Goal: Task Accomplishment & Management: Use online tool/utility

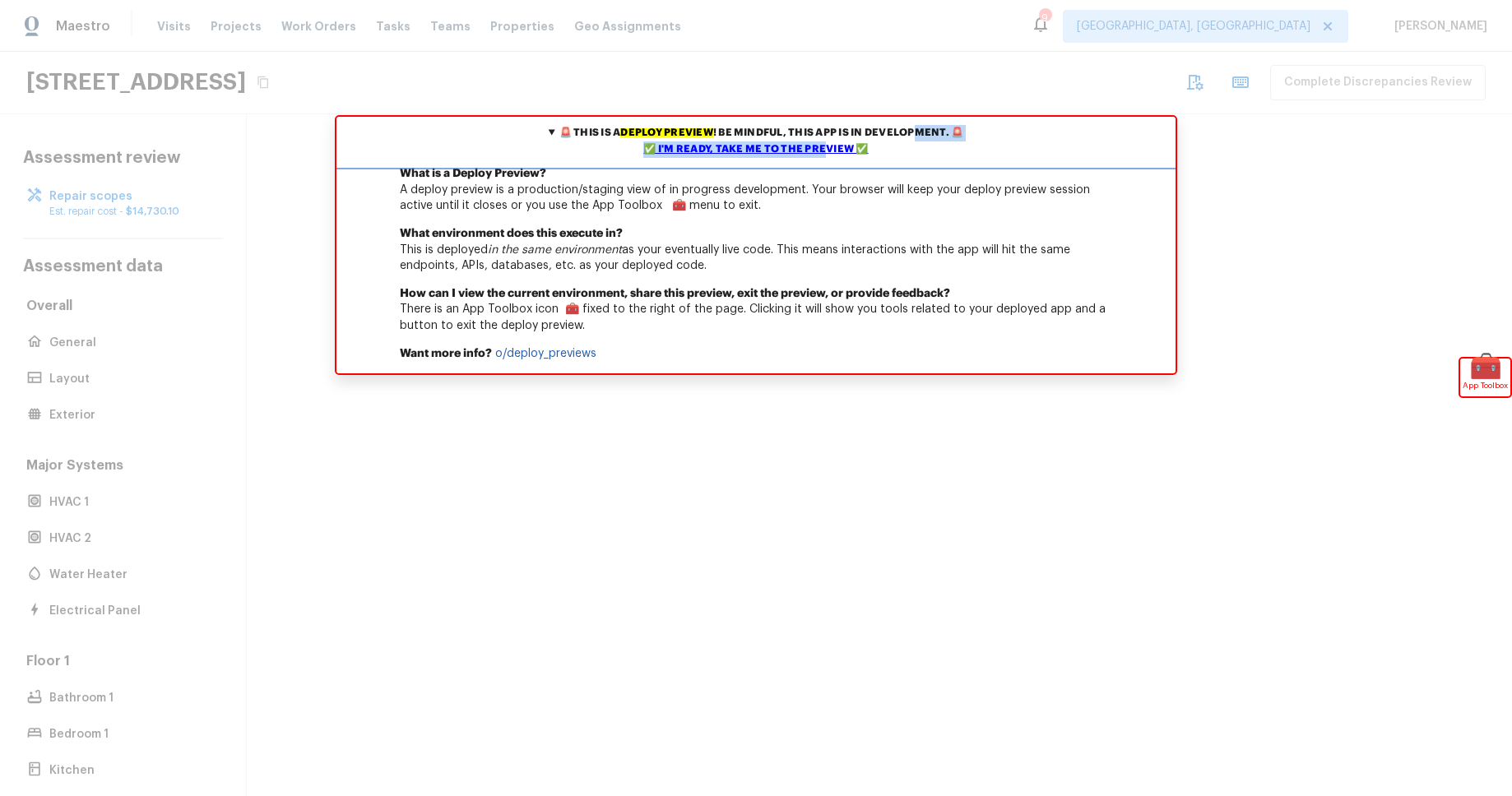
drag, startPoint x: 823, startPoint y: 147, endPoint x: 917, endPoint y: 131, distance: 95.4
click at [917, 131] on summary "🚨 This is a deploy preview ! Be mindful, this app is in development. 🚨 ✅ I'm re…" at bounding box center [756, 141] width 839 height 49
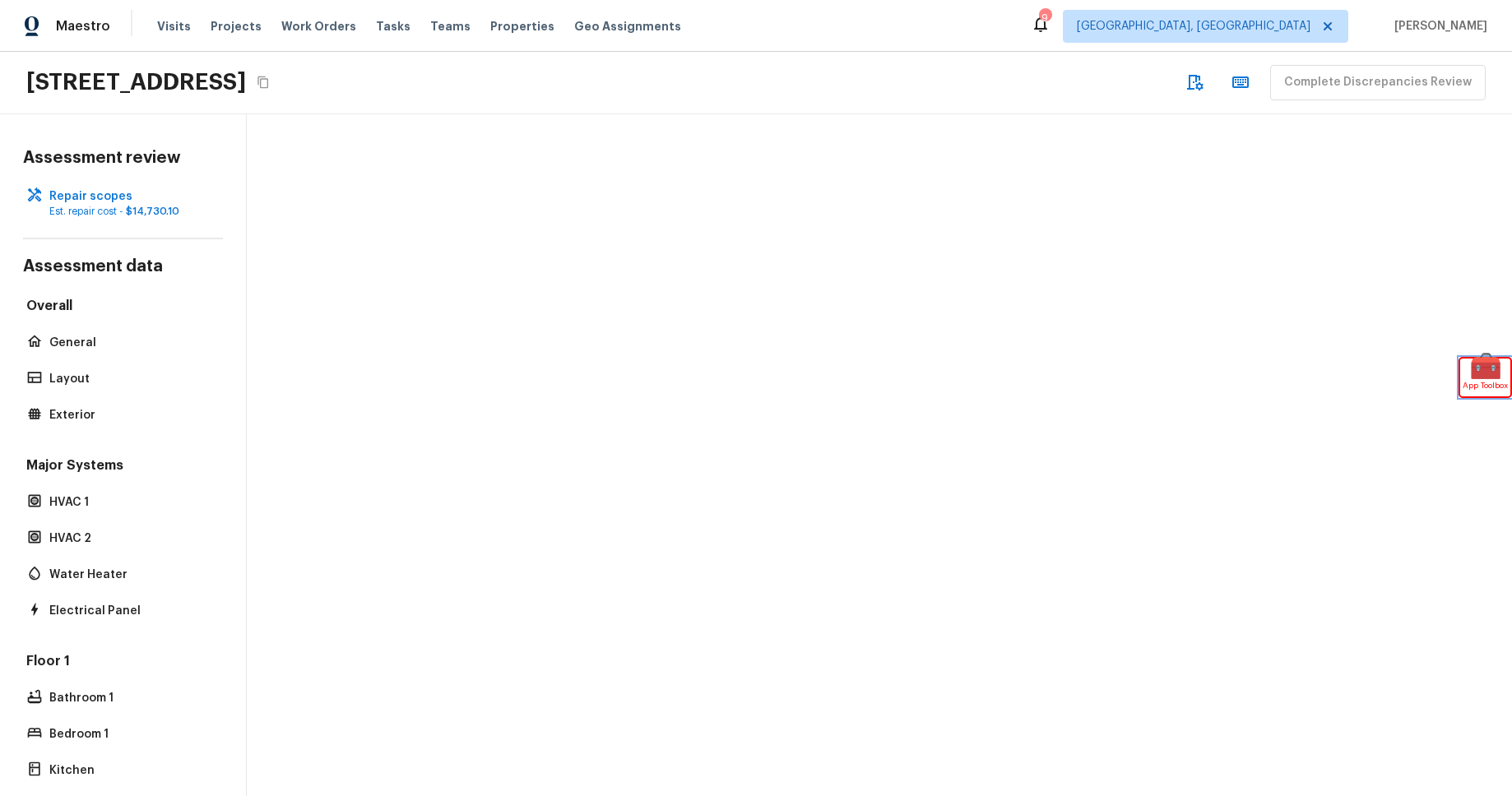
click at [1472, 366] on span "🧰" at bounding box center [1485, 367] width 50 height 16
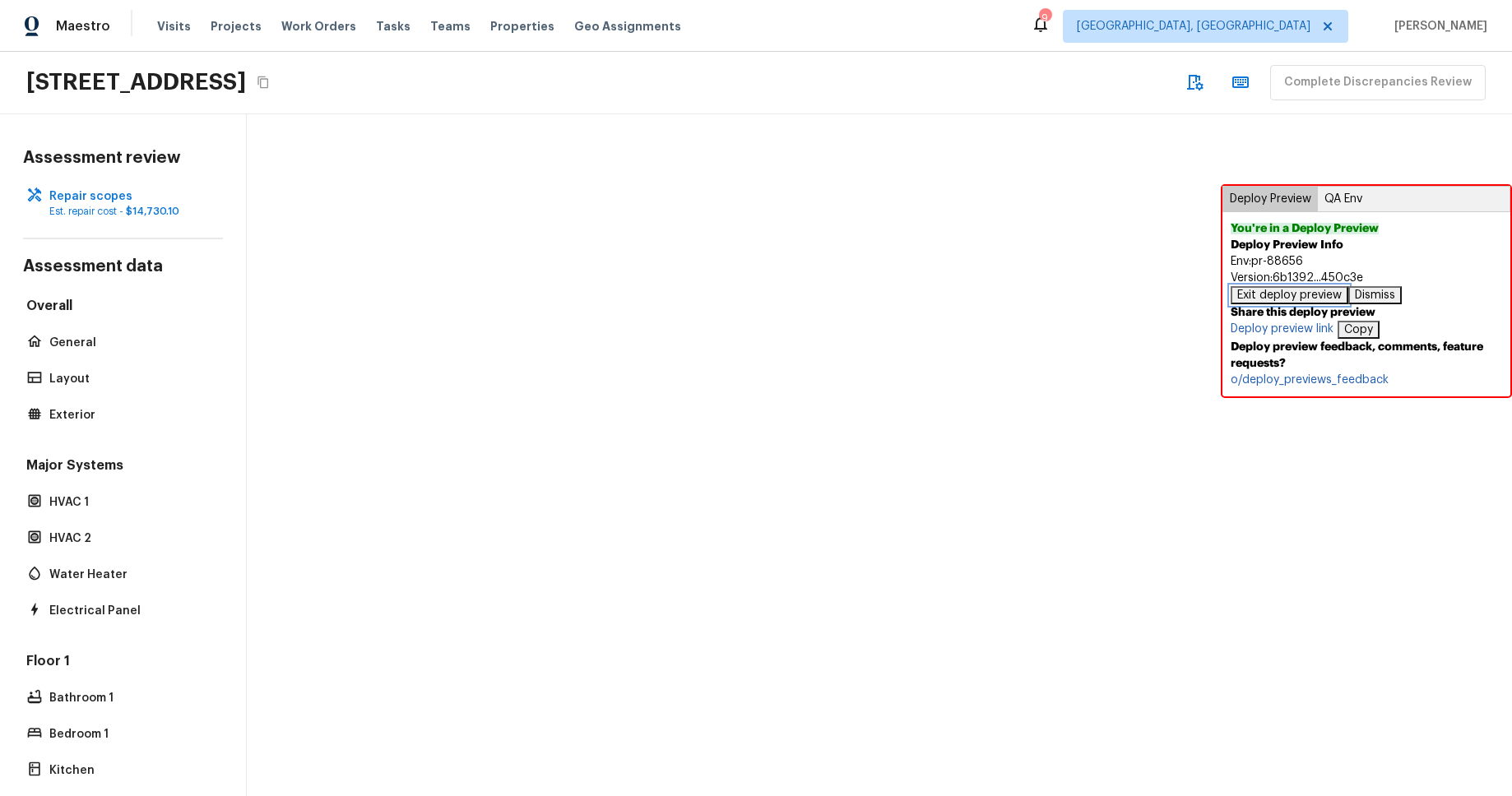
click at [1305, 299] on button "Exit deploy preview" at bounding box center [1289, 295] width 118 height 18
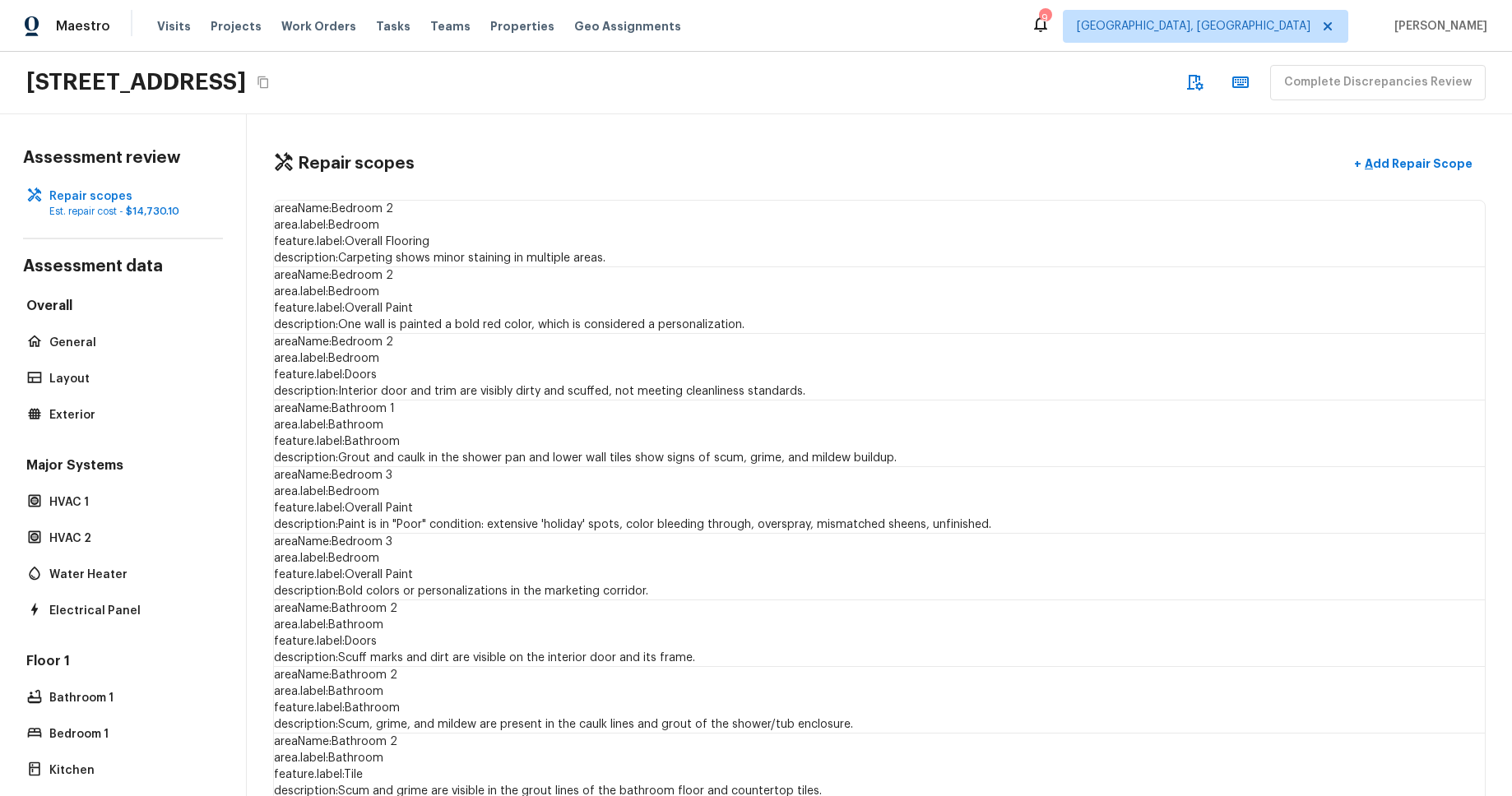
click at [844, 151] on div "Repair scopes + Add Repair Scope" at bounding box center [878, 164] width 1212 height 34
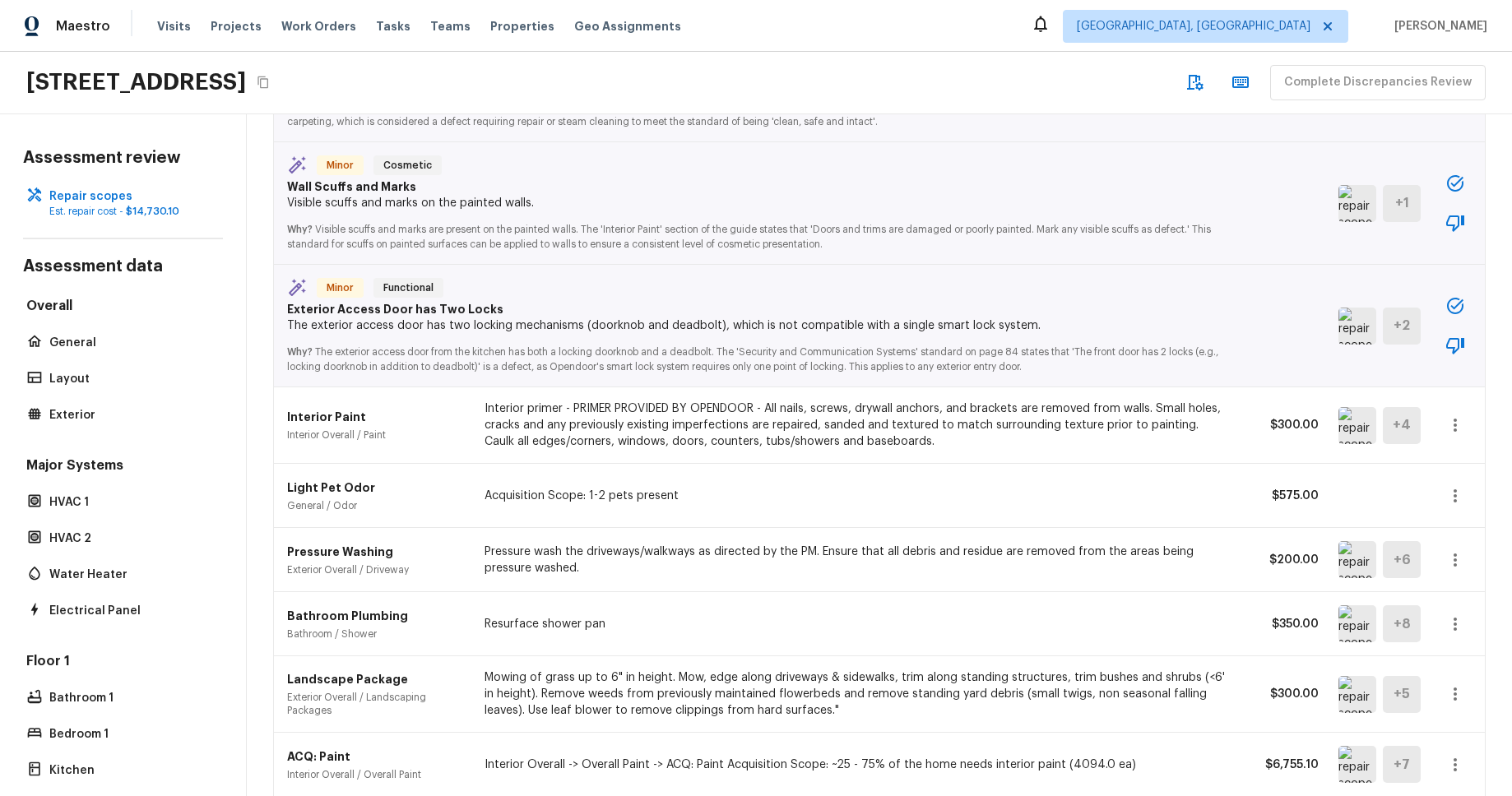
scroll to position [3402, 0]
